Goal: Information Seeking & Learning: Learn about a topic

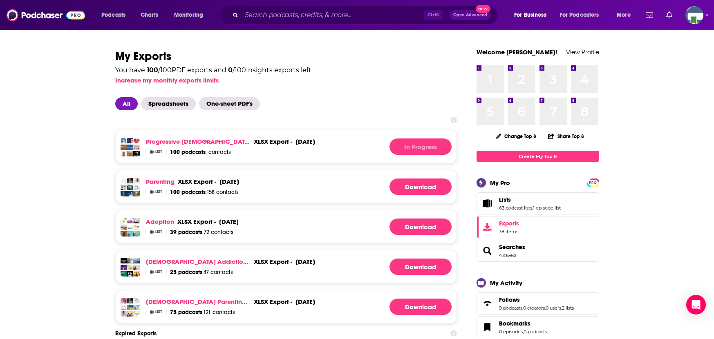
click at [324, 148] on div "Progressive [DEMOGRAPHIC_DATA] xlsx export - [DATE] xlsx export - [DATE] List 1…" at bounding box center [286, 147] width 342 height 34
click at [114, 15] on span "Podcasts" at bounding box center [113, 14] width 24 height 11
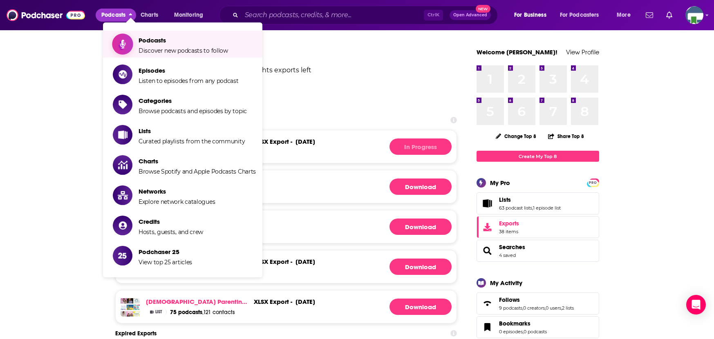
click at [154, 42] on span "Podcasts" at bounding box center [184, 40] width 90 height 8
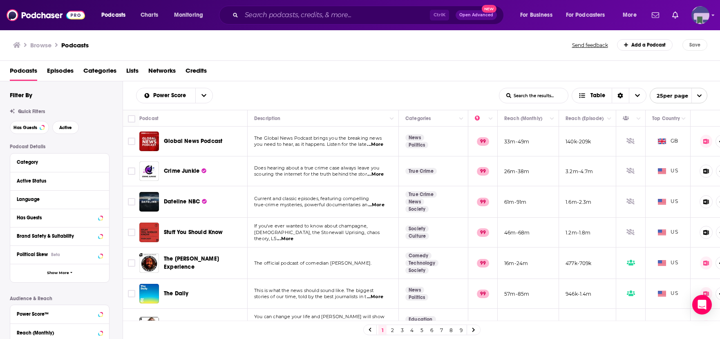
click at [701, 16] on img "Logged in as KCMedia" at bounding box center [701, 15] width 18 height 18
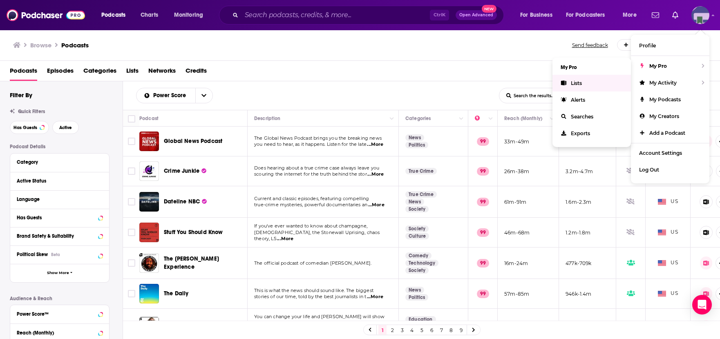
click at [573, 83] on span "Lists" at bounding box center [576, 83] width 11 height 6
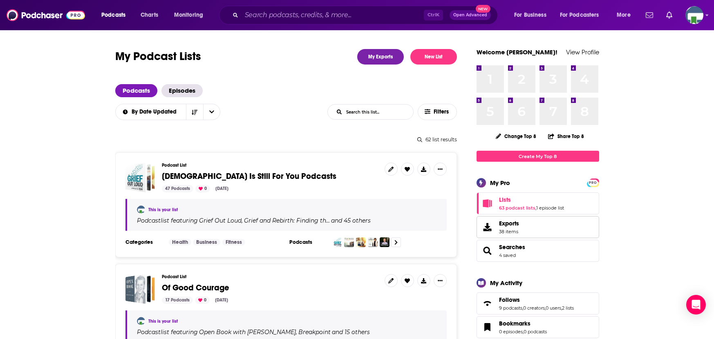
click at [511, 226] on span "Exports" at bounding box center [509, 223] width 20 height 7
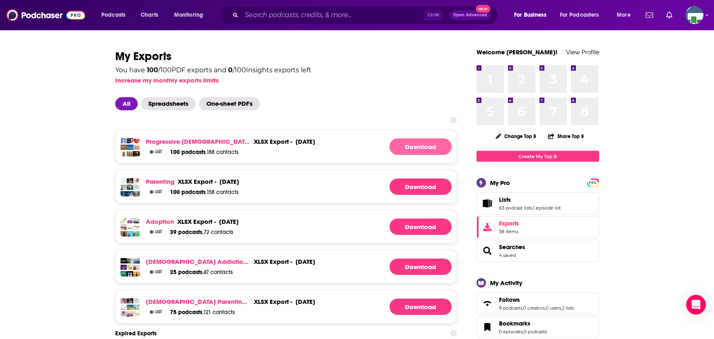
click at [402, 147] on link "Download" at bounding box center [421, 147] width 62 height 16
click at [273, 16] on input "Search podcasts, credits, & more..." at bounding box center [333, 15] width 182 height 13
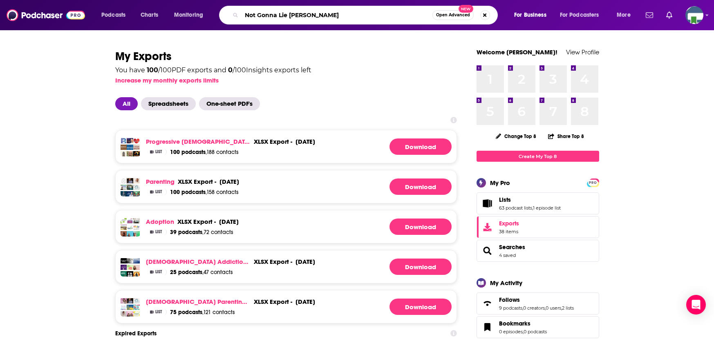
type input "Not Gonna Lie [PERSON_NAME]"
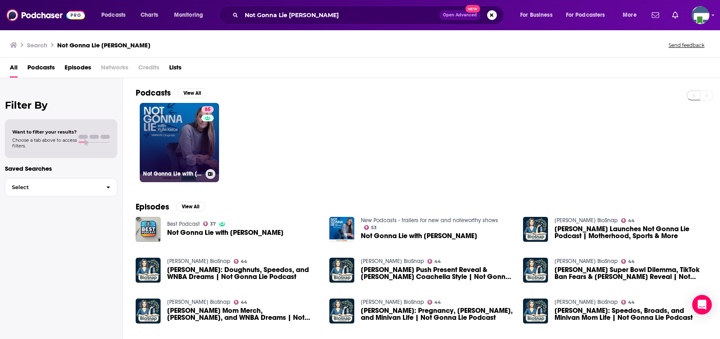
click at [184, 136] on link "85 Not Gonna Lie with [PERSON_NAME]" at bounding box center [179, 142] width 79 height 79
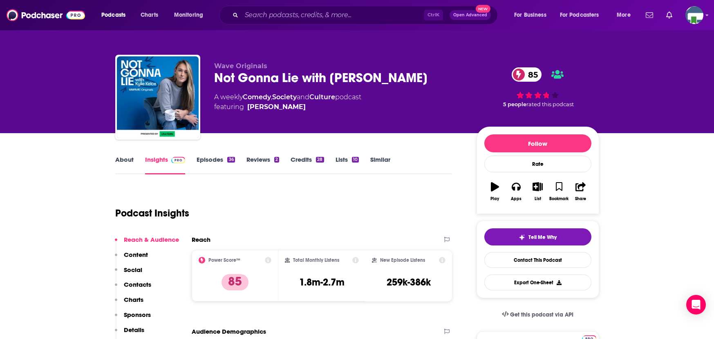
click at [131, 157] on link "About" at bounding box center [124, 165] width 18 height 19
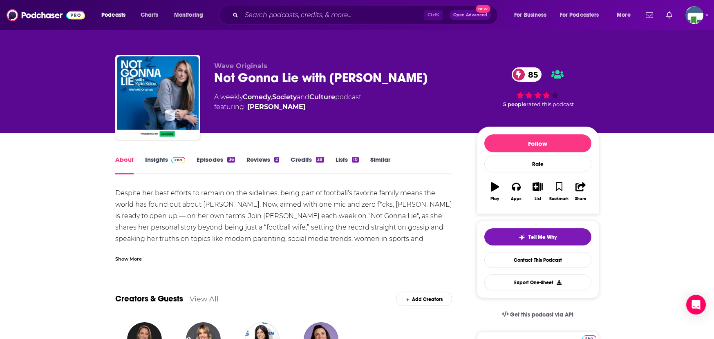
click at [127, 260] on div "Show More" at bounding box center [128, 259] width 27 height 8
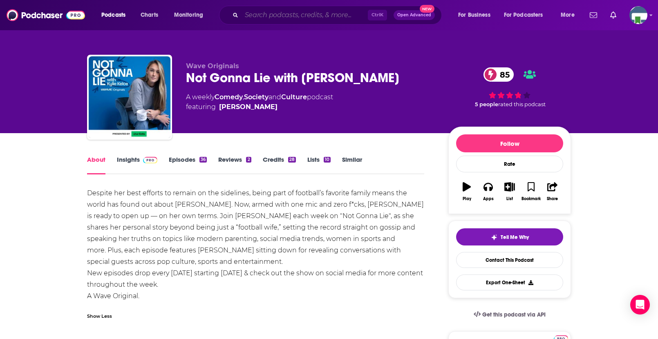
click at [270, 18] on input "Search podcasts, credits, & more..." at bounding box center [305, 15] width 126 height 13
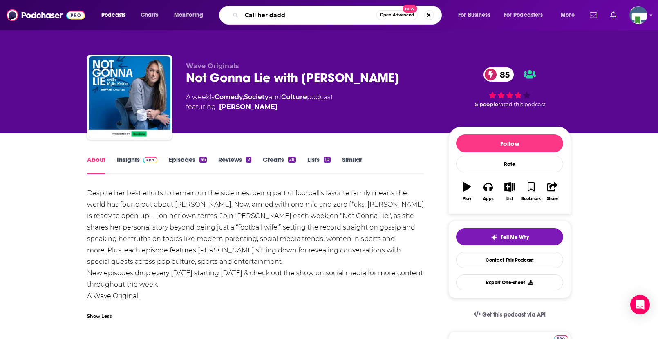
type input "Call her daddy"
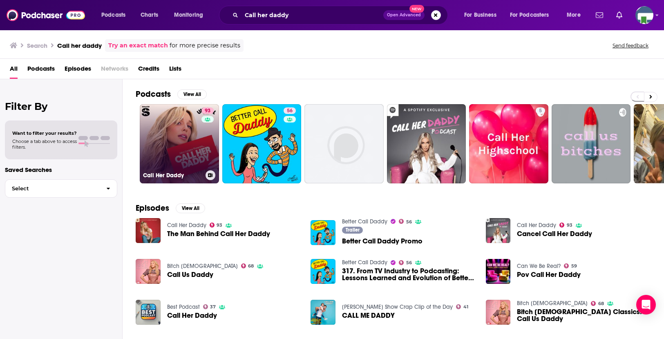
click at [190, 154] on link "93 Call Her Daddy" at bounding box center [179, 143] width 79 height 79
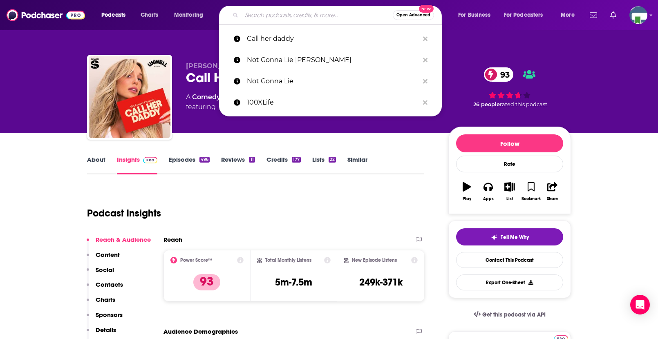
click at [269, 14] on input "Search podcasts, credits, & more..." at bounding box center [317, 15] width 151 height 13
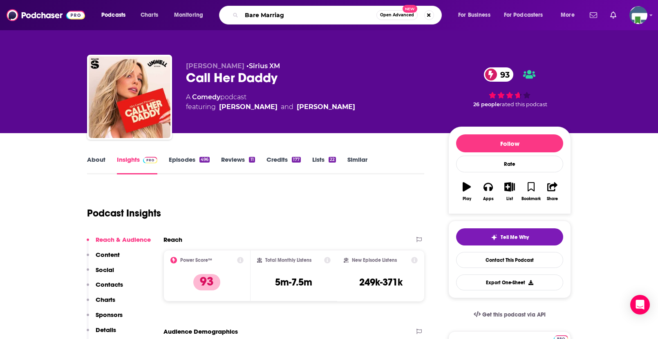
type input "Bare Marriage"
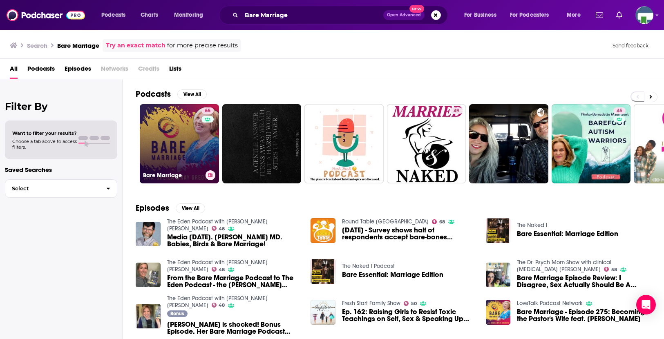
click at [193, 141] on link "65 Bare Marriage" at bounding box center [179, 143] width 79 height 79
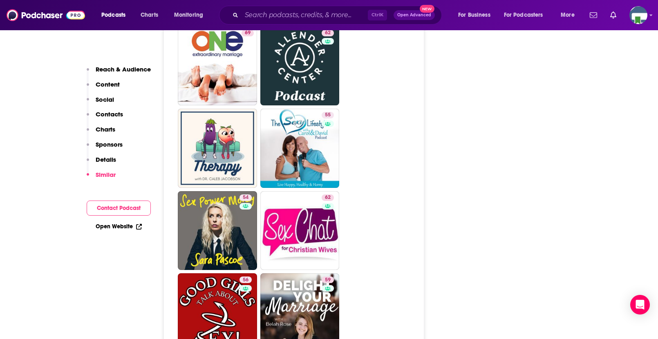
scroll to position [2085, 0]
